Goal: Obtain resource: Obtain resource

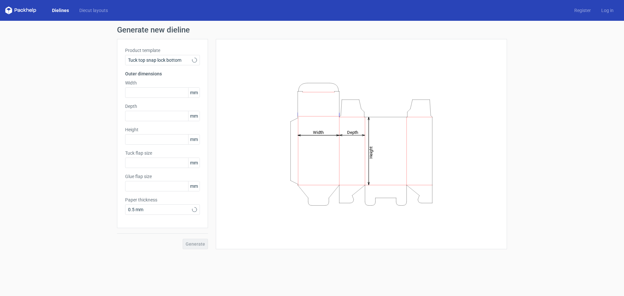
type input "15"
type input "10"
click at [178, 93] on input "text" at bounding box center [162, 92] width 75 height 10
click at [194, 57] on div "Tuck top snap lock bottom" at bounding box center [162, 60] width 75 height 10
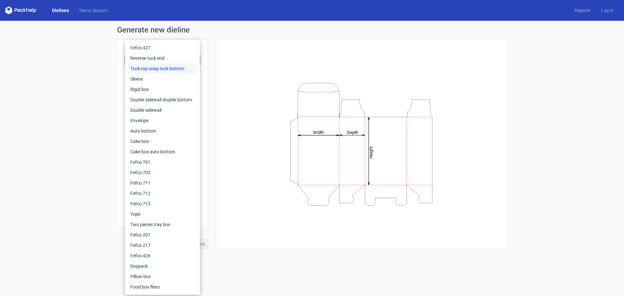
click at [153, 68] on div "Tuck top snap lock bottom" at bounding box center [162, 68] width 69 height 10
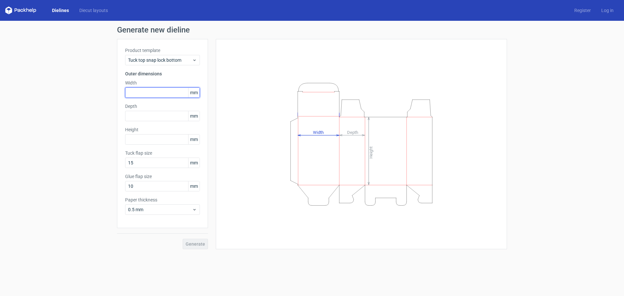
click at [144, 93] on input "text" at bounding box center [162, 92] width 75 height 10
type input "30"
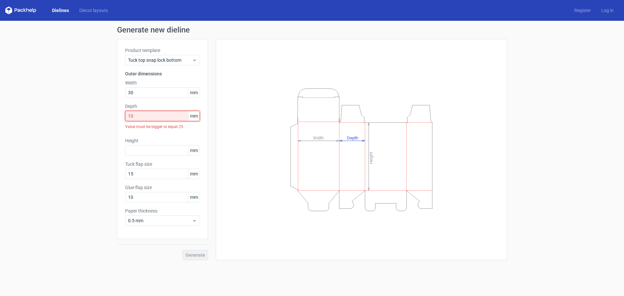
drag, startPoint x: 151, startPoint y: 115, endPoint x: 123, endPoint y: 111, distance: 28.8
click at [123, 111] on div "Product template Tuck top snap lock bottom Outer dimensions Width 30 mm Depth 1…" at bounding box center [162, 139] width 91 height 200
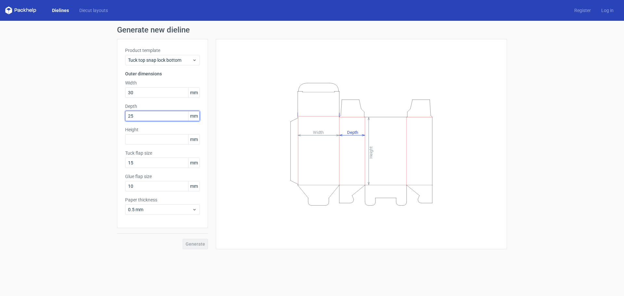
type input "25"
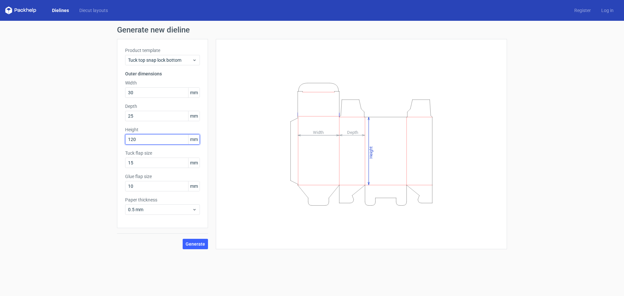
type input "120"
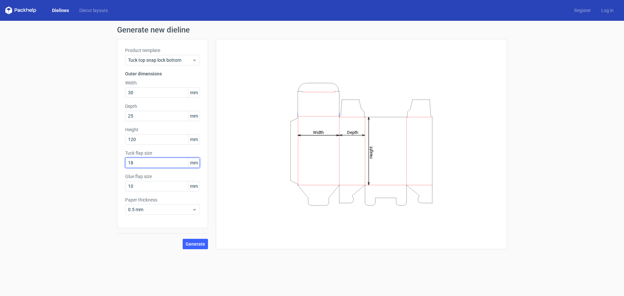
type input "18"
drag, startPoint x: 198, startPoint y: 243, endPoint x: 203, endPoint y: 242, distance: 5.0
click at [197, 243] on span "Generate" at bounding box center [194, 244] width 19 height 5
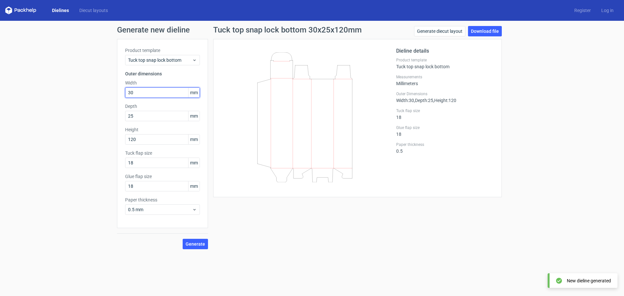
drag, startPoint x: 142, startPoint y: 92, endPoint x: 47, endPoint y: 82, distance: 95.3
click at [47, 82] on div "Generate new dieline Product template Tuck top snap lock bottom Outer dimension…" at bounding box center [312, 138] width 624 height 234
click at [196, 246] on span "Generate" at bounding box center [194, 244] width 19 height 5
drag, startPoint x: 146, startPoint y: 93, endPoint x: 102, endPoint y: 96, distance: 44.6
click at [102, 96] on div "Generate new dieline Product template Tuck top snap lock bottom Outer dimension…" at bounding box center [312, 138] width 624 height 234
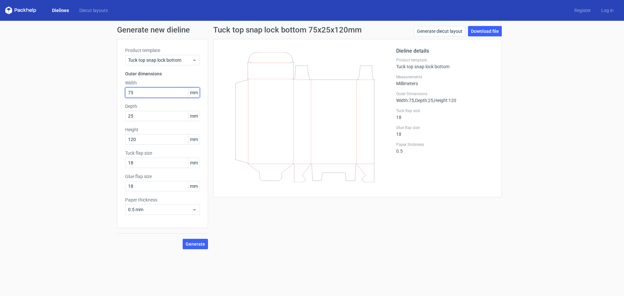
type input "75"
type input "45"
click at [195, 244] on span "Generate" at bounding box center [194, 244] width 19 height 5
click at [196, 247] on button "Generate" at bounding box center [195, 244] width 25 height 10
drag, startPoint x: 144, startPoint y: 90, endPoint x: 91, endPoint y: 92, distance: 53.0
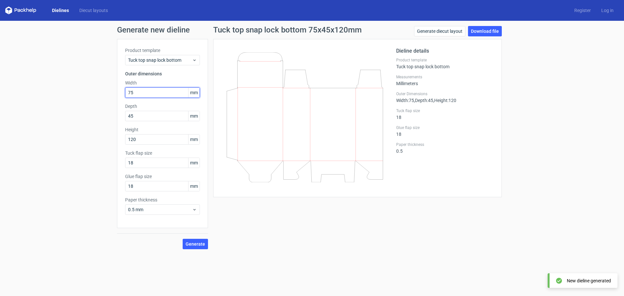
click at [91, 92] on div "Generate new dieline Product template Tuck top snap lock bottom Outer dimension…" at bounding box center [312, 138] width 624 height 234
type input "120"
click at [188, 245] on span "Generate" at bounding box center [194, 244] width 19 height 5
drag, startPoint x: 153, startPoint y: 140, endPoint x: 59, endPoint y: 133, distance: 94.1
click at [59, 133] on div "Generate new dieline Product template Tuck top snap lock bottom Outer dimension…" at bounding box center [312, 138] width 624 height 234
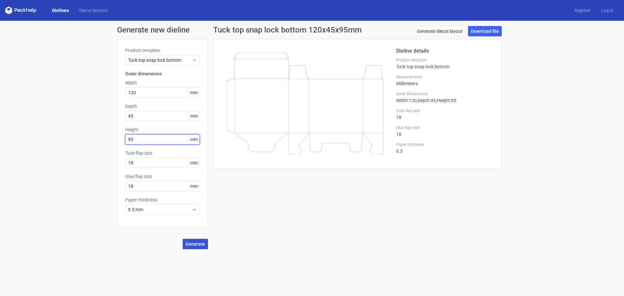
type input "95"
click at [200, 243] on span "Generate" at bounding box center [194, 244] width 19 height 5
click at [486, 34] on link "Download file" at bounding box center [485, 31] width 34 height 10
click at [184, 58] on span "Tuck top snap lock bottom" at bounding box center [160, 60] width 64 height 6
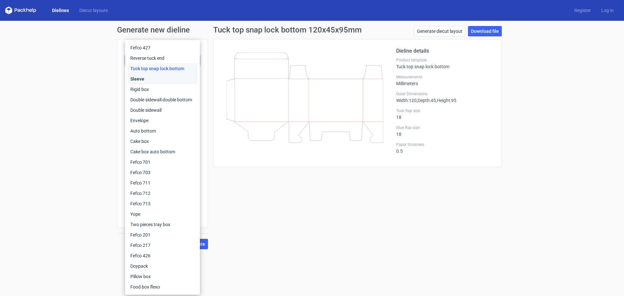
click at [140, 78] on div "Sleeve" at bounding box center [162, 79] width 69 height 10
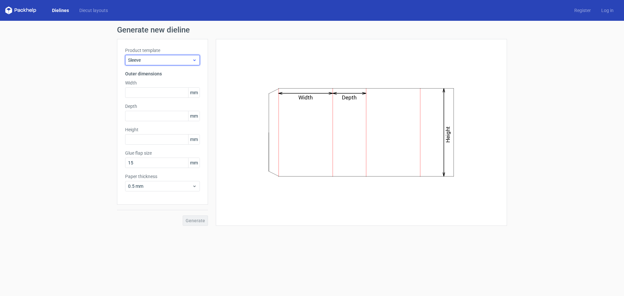
click at [175, 59] on span "Sleeve" at bounding box center [160, 60] width 64 height 6
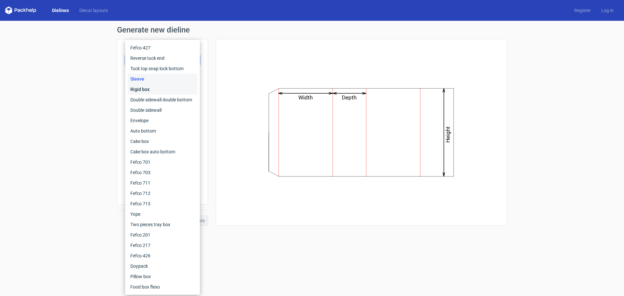
click at [147, 88] on div "Rigid box" at bounding box center [162, 89] width 69 height 10
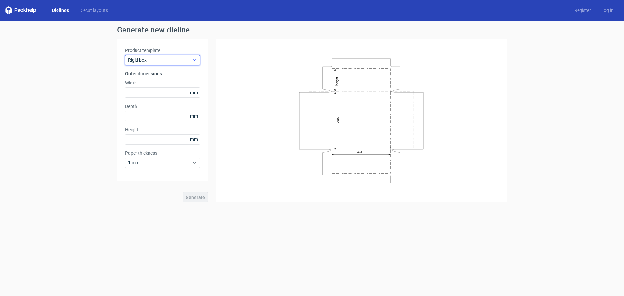
click at [184, 57] on span "Rigid box" at bounding box center [160, 60] width 64 height 6
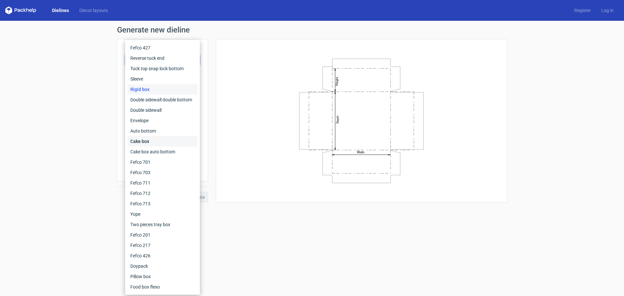
click at [157, 141] on div "Cake box" at bounding box center [162, 141] width 69 height 10
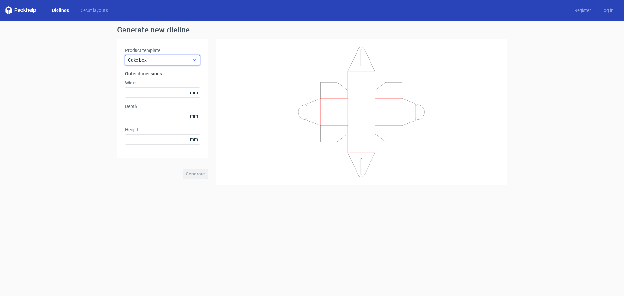
click at [173, 59] on span "Cake box" at bounding box center [160, 60] width 64 height 6
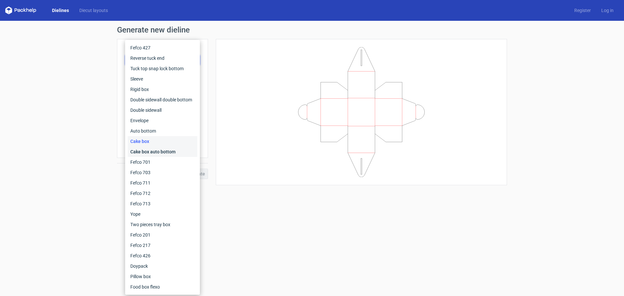
click at [156, 151] on div "Cake box auto bottom" at bounding box center [162, 151] width 69 height 10
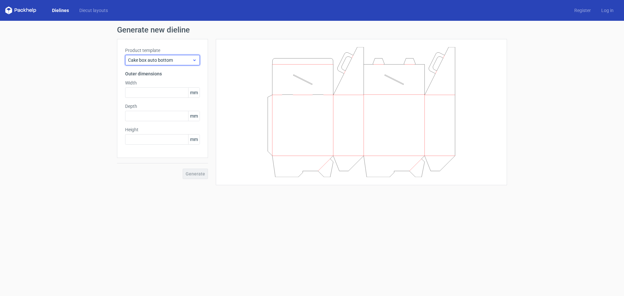
click at [174, 57] on div "Cake box auto bottom" at bounding box center [162, 60] width 75 height 10
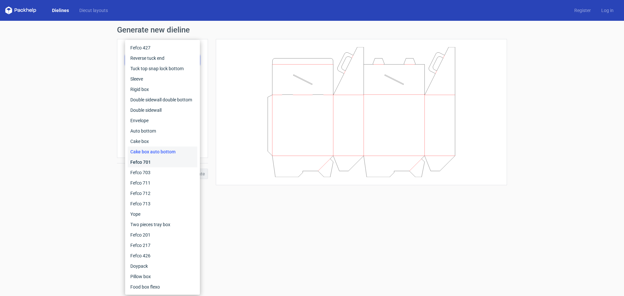
click at [154, 159] on div "Fefco 701" at bounding box center [162, 162] width 69 height 10
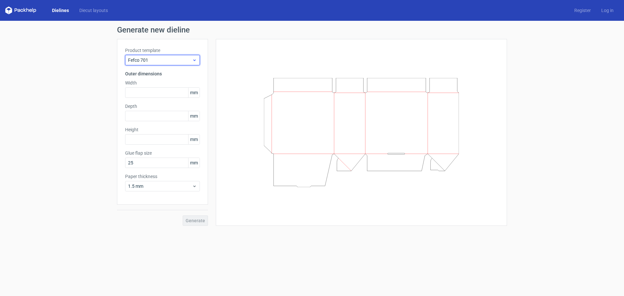
click at [186, 57] on span "Fefco 701" at bounding box center [160, 60] width 64 height 6
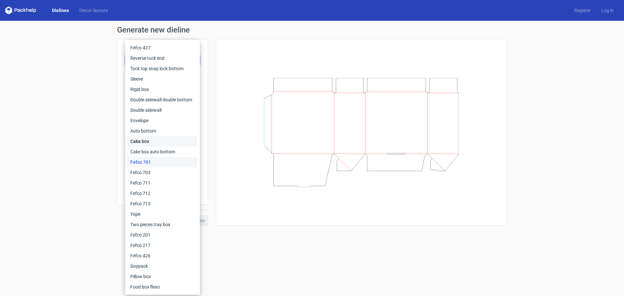
click at [160, 140] on div "Cake box" at bounding box center [162, 141] width 69 height 10
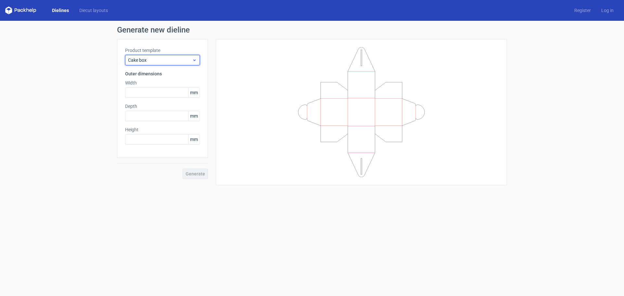
click at [170, 57] on span "Cake box" at bounding box center [160, 60] width 64 height 6
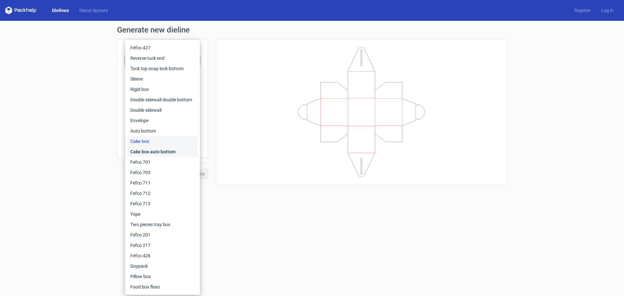
click at [156, 152] on div "Cake box auto bottom" at bounding box center [162, 151] width 69 height 10
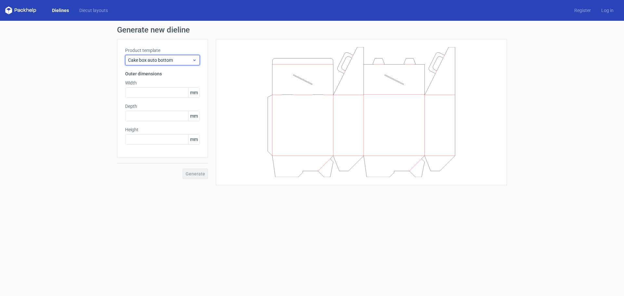
click at [172, 59] on span "Cake box auto bottom" at bounding box center [160, 60] width 64 height 6
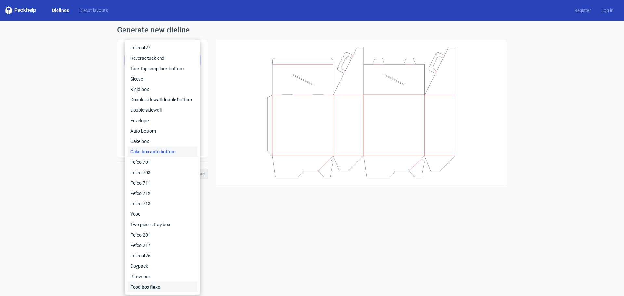
click at [155, 287] on div "Food box flexo" at bounding box center [162, 287] width 69 height 10
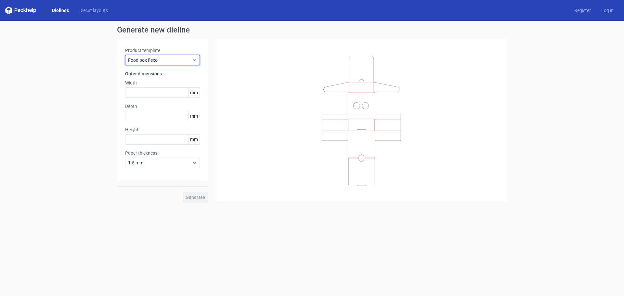
click at [191, 58] on span "Food box flexo" at bounding box center [160, 60] width 64 height 6
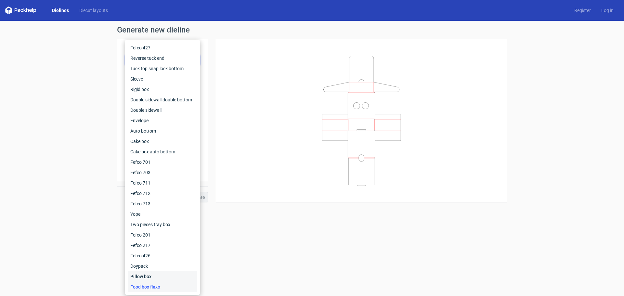
click at [133, 277] on div "Pillow box" at bounding box center [162, 276] width 69 height 10
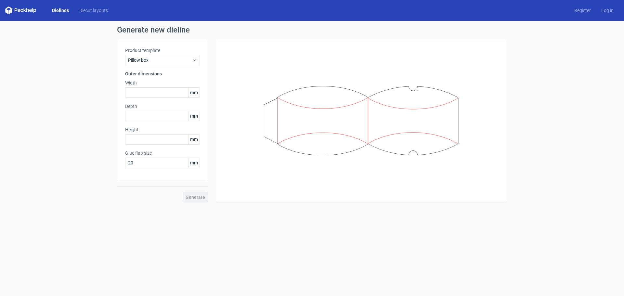
click at [185, 53] on label "Product template" at bounding box center [162, 50] width 75 height 6
click at [180, 61] on span "Pillow box" at bounding box center [160, 60] width 64 height 6
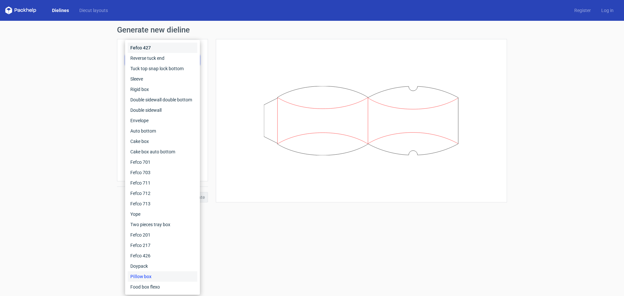
click at [153, 47] on div "Fefco 427" at bounding box center [162, 48] width 69 height 10
click at [153, 47] on label "Product template" at bounding box center [162, 50] width 75 height 6
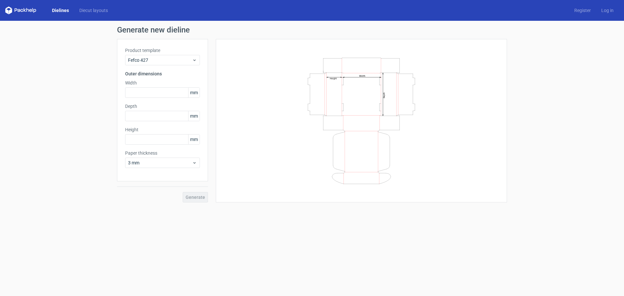
click at [353, 104] on icon "Width Depth Height" at bounding box center [361, 121] width 195 height 130
click at [176, 59] on span "Fefco 427" at bounding box center [160, 60] width 64 height 6
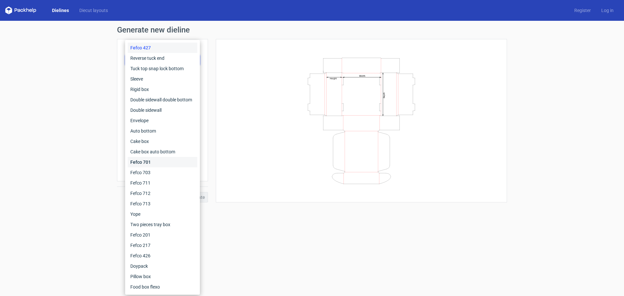
click at [157, 162] on div "Fefco 701" at bounding box center [162, 162] width 69 height 10
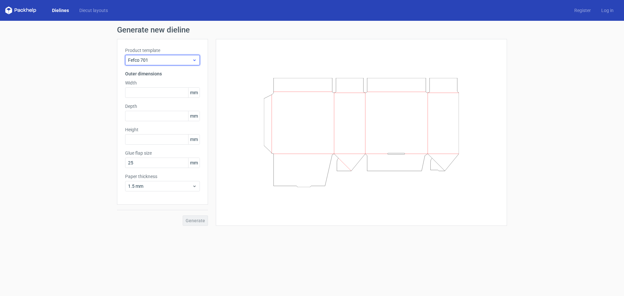
click at [154, 59] on span "Fefco 701" at bounding box center [160, 60] width 64 height 6
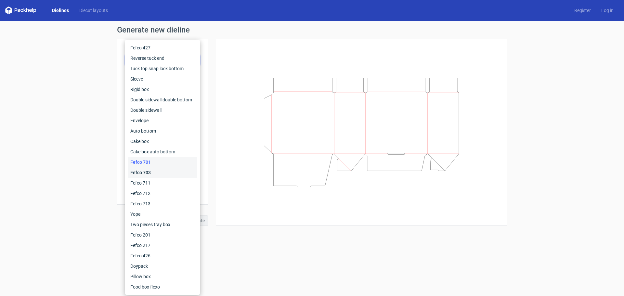
click at [151, 170] on div "Fefco 703" at bounding box center [162, 172] width 69 height 10
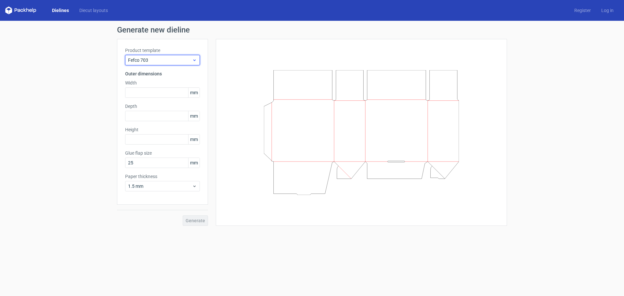
click at [154, 62] on span "Fefco 703" at bounding box center [160, 60] width 64 height 6
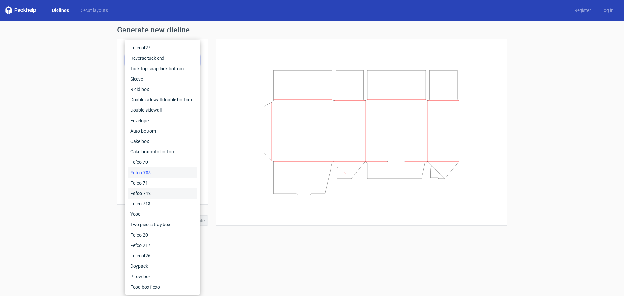
click at [153, 191] on div "Fefco 712" at bounding box center [162, 193] width 69 height 10
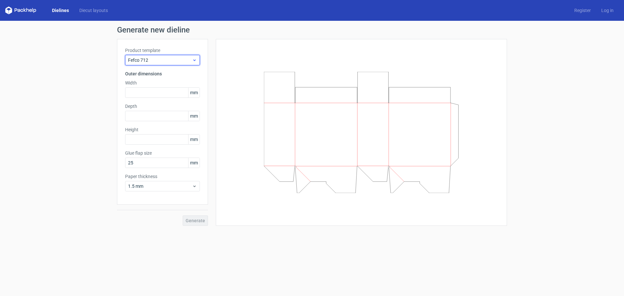
click at [175, 59] on span "Fefco 712" at bounding box center [160, 60] width 64 height 6
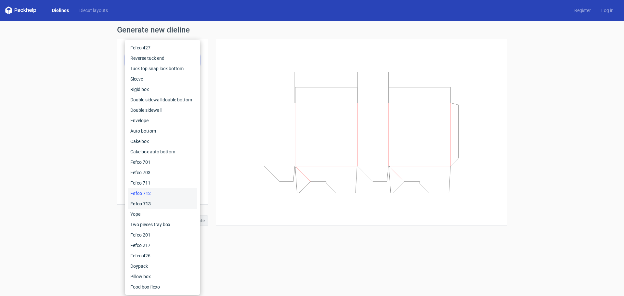
click at [149, 202] on div "Fefco 713" at bounding box center [162, 203] width 69 height 10
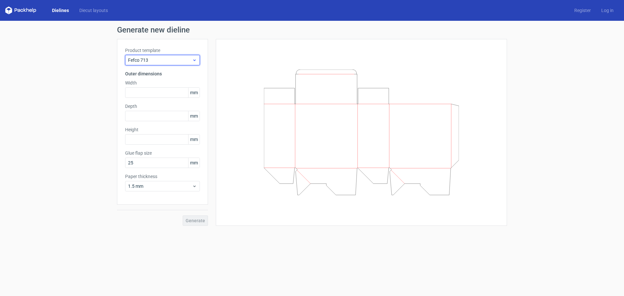
click at [186, 58] on span "Fefco 713" at bounding box center [160, 60] width 64 height 6
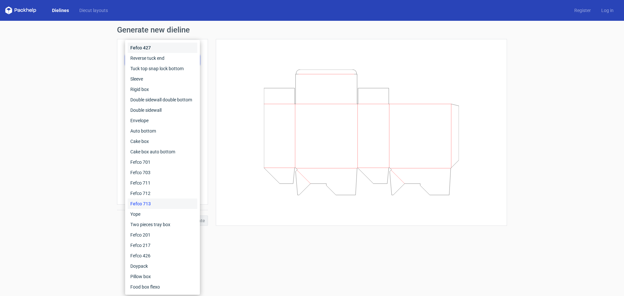
click at [165, 44] on div "Fefco 427" at bounding box center [162, 48] width 69 height 10
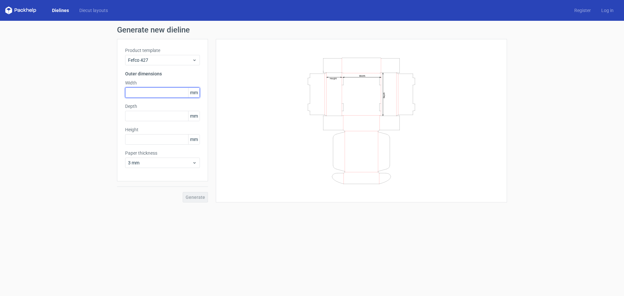
click at [163, 94] on input "text" at bounding box center [162, 92] width 75 height 10
type input "388"
type input "365"
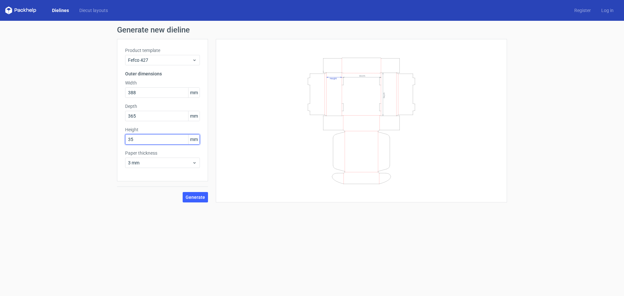
type input "3"
click at [196, 198] on span "Generate" at bounding box center [194, 197] width 19 height 5
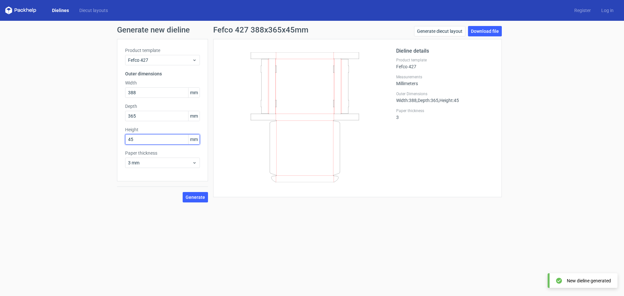
drag, startPoint x: 143, startPoint y: 140, endPoint x: 104, endPoint y: 140, distance: 38.7
click at [104, 140] on div "Generate new dieline Product template Fefco 427 Outer dimensions Width 388 mm D…" at bounding box center [312, 114] width 624 height 187
type input "105"
click at [201, 200] on button "Generate" at bounding box center [195, 197] width 25 height 10
click at [491, 32] on link "Download file" at bounding box center [485, 31] width 34 height 10
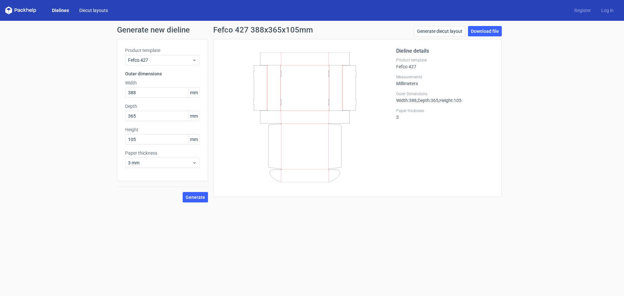
click at [85, 9] on link "Diecut layouts" at bounding box center [93, 10] width 39 height 6
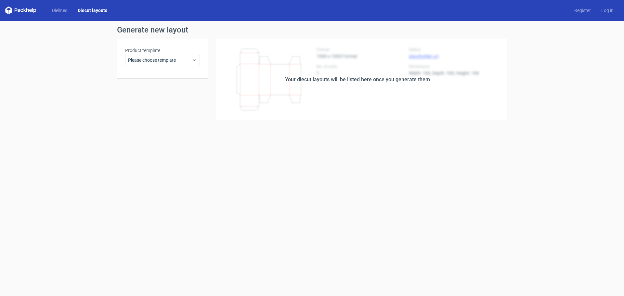
click at [335, 81] on div "Your diecut layouts will be listed here once you generate them" at bounding box center [357, 80] width 145 height 8
click at [192, 61] on icon at bounding box center [194, 59] width 5 height 5
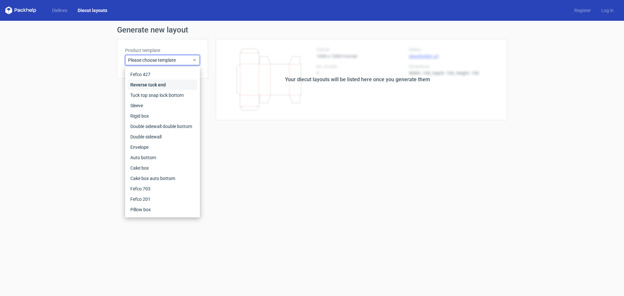
click at [166, 82] on div "Reverse tuck end" at bounding box center [162, 85] width 69 height 10
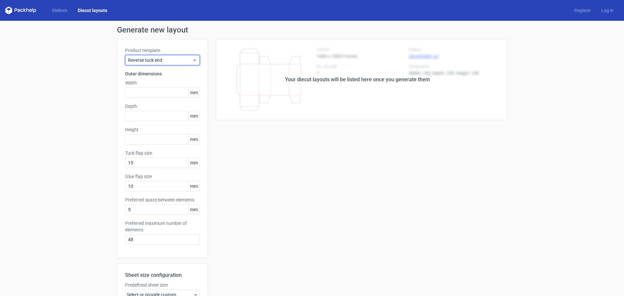
click at [184, 60] on span "Reverse tuck end" at bounding box center [160, 60] width 64 height 6
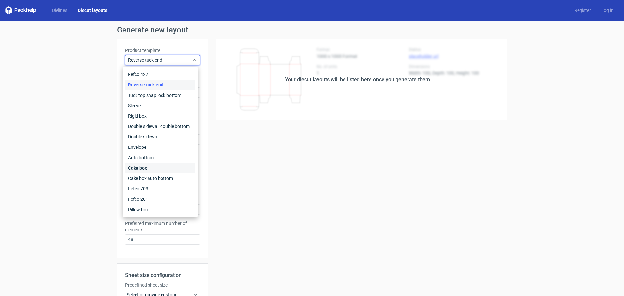
click at [148, 168] on div "Cake box" at bounding box center [159, 168] width 69 height 10
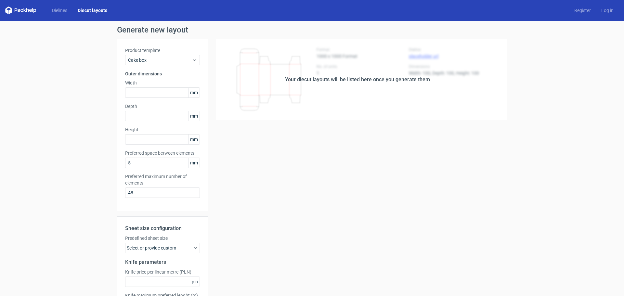
click at [314, 79] on div "Your diecut layouts will be listed here once you generate them" at bounding box center [357, 80] width 145 height 8
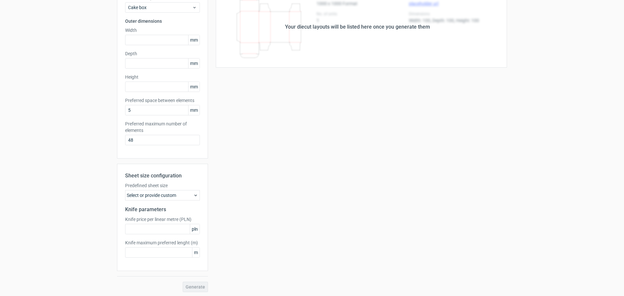
scroll to position [54, 0]
click at [189, 194] on div "Select or provide custom" at bounding box center [162, 194] width 75 height 10
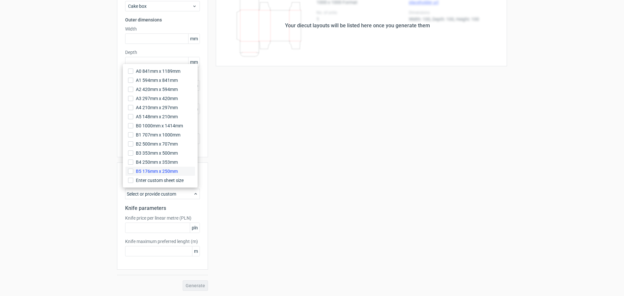
click at [132, 168] on label "B5 176mm x 250mm" at bounding box center [159, 171] width 69 height 9
click at [132, 169] on input "B5 176mm x 250mm" at bounding box center [130, 171] width 5 height 5
click at [132, 163] on input "B4 250mm x 353mm" at bounding box center [130, 161] width 5 height 5
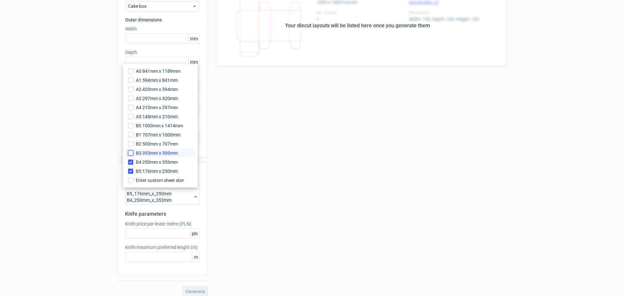
click at [129, 152] on input "B3 353mm x 500mm" at bounding box center [130, 152] width 5 height 5
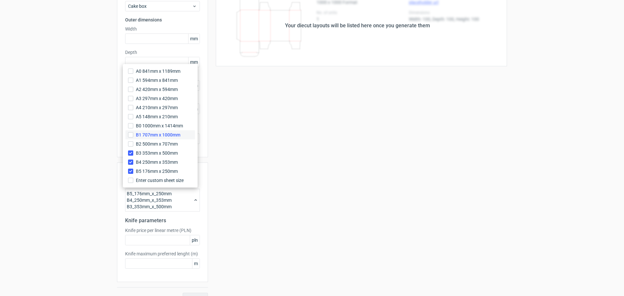
click at [131, 138] on label "B1 707mm x 1000mm" at bounding box center [159, 134] width 69 height 9
click at [131, 137] on input "B1 707mm x 1000mm" at bounding box center [130, 134] width 5 height 5
click at [130, 129] on label "B0 1000mm x 1414mm" at bounding box center [159, 125] width 69 height 9
click at [130, 128] on input "B0 1000mm x 1414mm" at bounding box center [130, 125] width 5 height 5
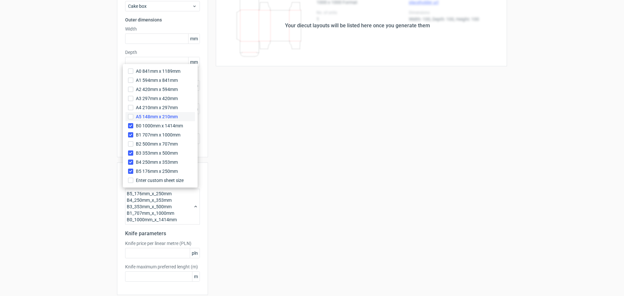
click at [133, 115] on label "A5 148mm x 210mm" at bounding box center [159, 116] width 69 height 9
click at [133, 115] on input "A5 148mm x 210mm" at bounding box center [130, 116] width 5 height 5
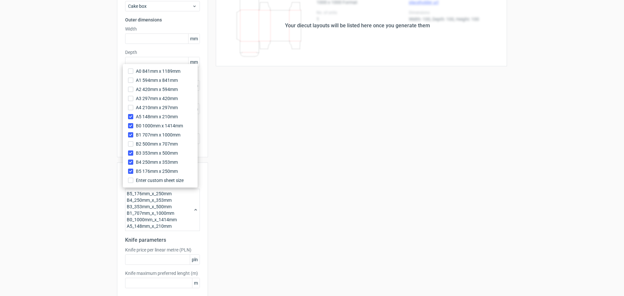
click at [284, 120] on div "Your diecut layouts will be listed here once you generate them Height Depth Wid…" at bounding box center [357, 153] width 299 height 337
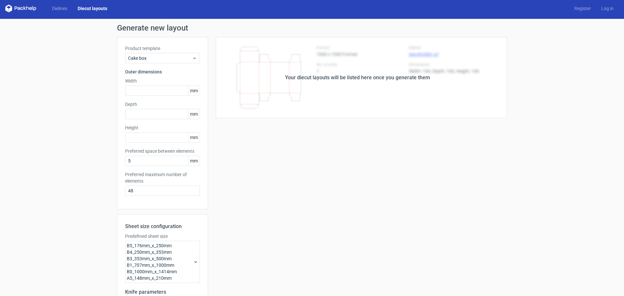
scroll to position [0, 0]
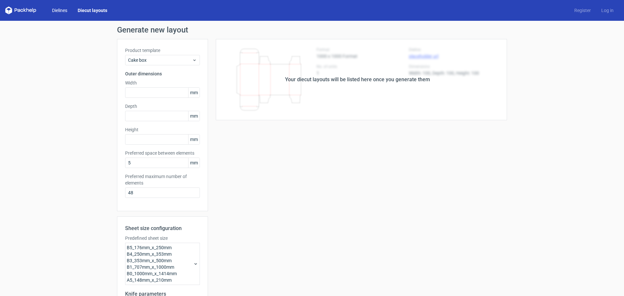
click at [54, 10] on link "Dielines" at bounding box center [60, 10] width 26 height 6
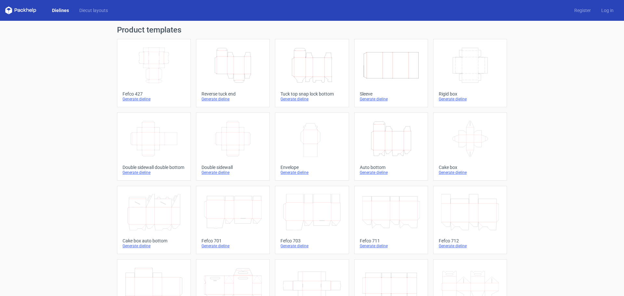
click at [20, 8] on icon at bounding box center [20, 10] width 31 height 8
click at [17, 8] on icon at bounding box center [20, 10] width 31 height 8
click at [6, 9] on polygon at bounding box center [6, 11] width 3 height 6
click at [584, 12] on link "Register" at bounding box center [582, 10] width 27 height 6
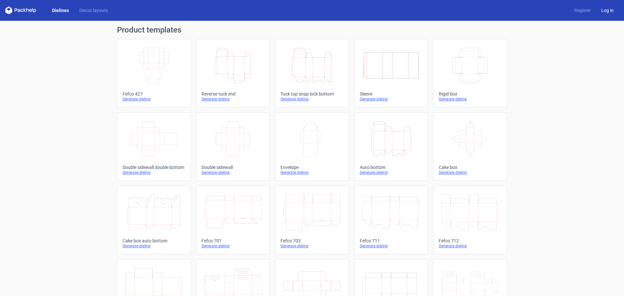
click at [606, 10] on link "Log in" at bounding box center [607, 10] width 23 height 6
click at [139, 101] on div "Generate dieline" at bounding box center [153, 98] width 63 height 5
click at [221, 99] on div "Generate dieline" at bounding box center [232, 98] width 63 height 5
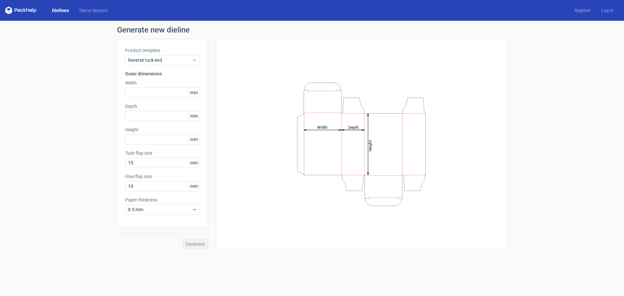
click at [30, 12] on icon at bounding box center [20, 10] width 31 height 8
click at [29, 10] on icon at bounding box center [20, 10] width 31 height 8
click at [62, 10] on link "Dielines" at bounding box center [60, 10] width 27 height 6
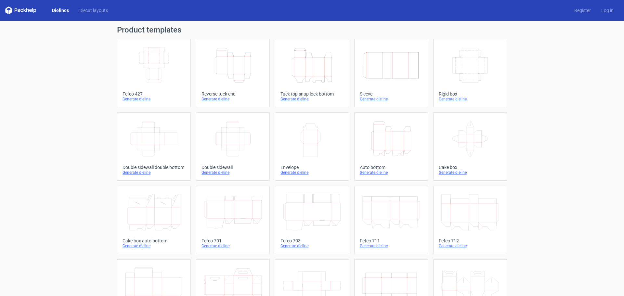
click at [378, 167] on div "Auto bottom" at bounding box center [391, 167] width 63 height 5
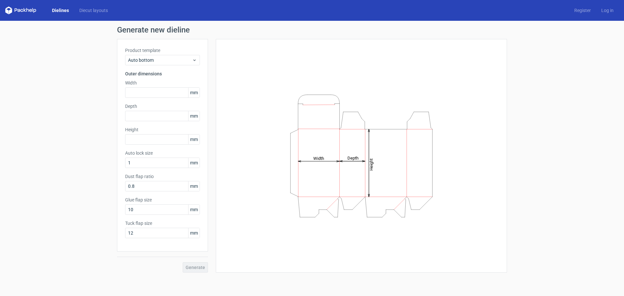
click at [69, 18] on div "Dielines Diecut layouts Register Log in" at bounding box center [312, 10] width 624 height 21
click at [58, 11] on link "Dielines" at bounding box center [60, 10] width 27 height 6
